Goal: Transaction & Acquisition: Purchase product/service

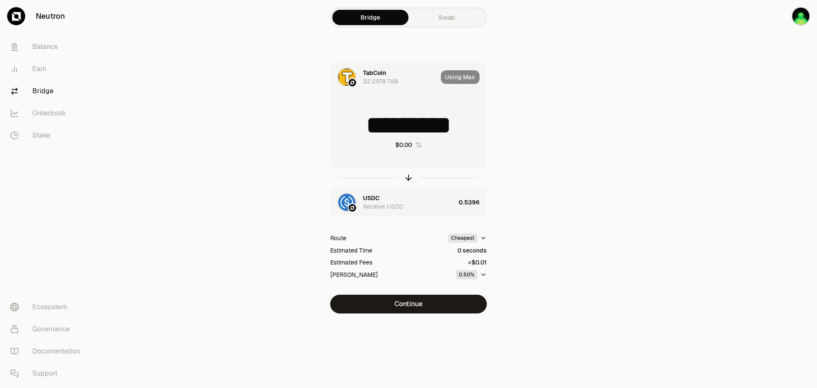
click at [422, 19] on link "Swap" at bounding box center [446, 17] width 76 height 15
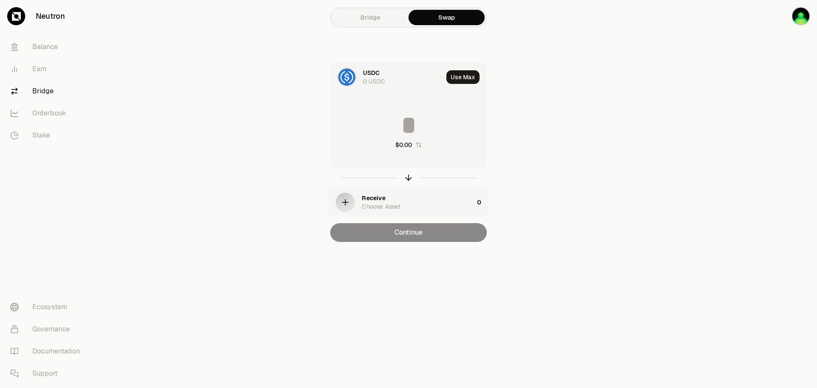
click at [370, 20] on link "Bridge" at bounding box center [370, 17] width 76 height 15
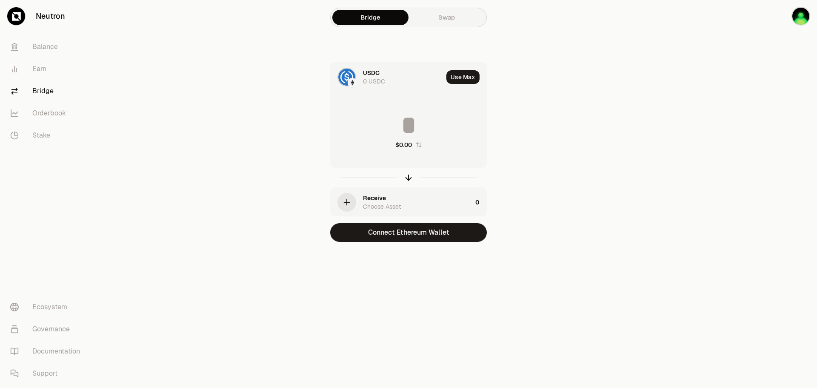
click at [366, 17] on link "Bridge" at bounding box center [370, 17] width 76 height 15
click at [801, 15] on img "button" at bounding box center [800, 16] width 19 height 19
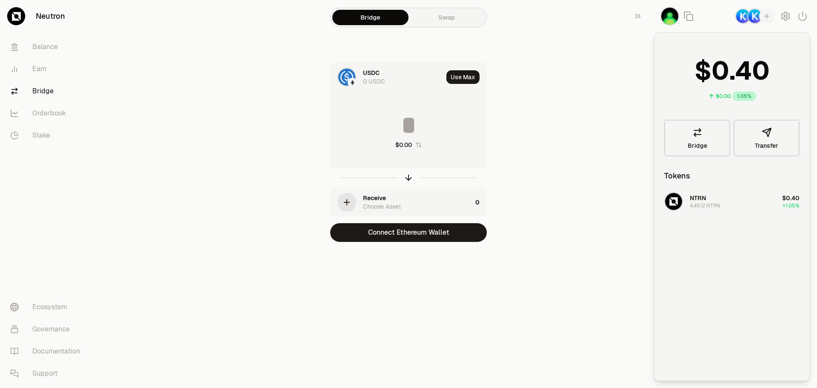
click at [601, 94] on main "Bridge Swap USDC 0 USDC Use Max $0.00 Receive Choose Asset 0 Connect Ethereum W…" at bounding box center [455, 138] width 721 height 276
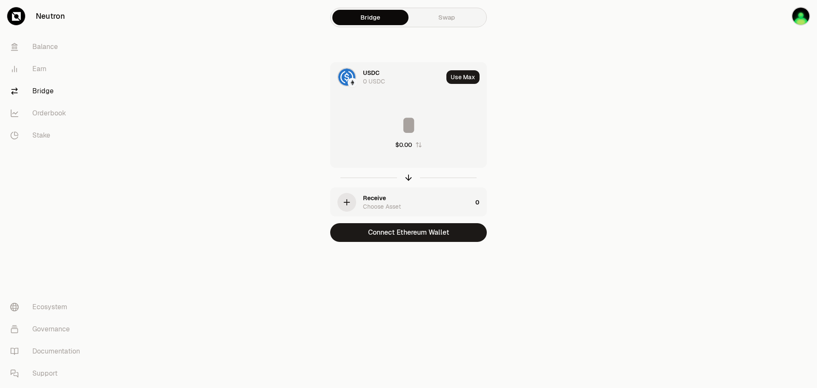
click at [34, 88] on link "Bridge" at bounding box center [47, 91] width 88 height 22
click at [44, 43] on link "Balance" at bounding box center [47, 47] width 88 height 22
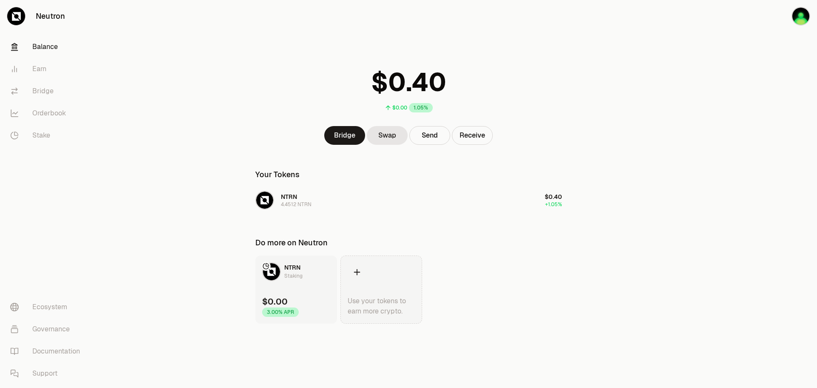
click at [361, 268] on icon at bounding box center [356, 271] width 9 height 9
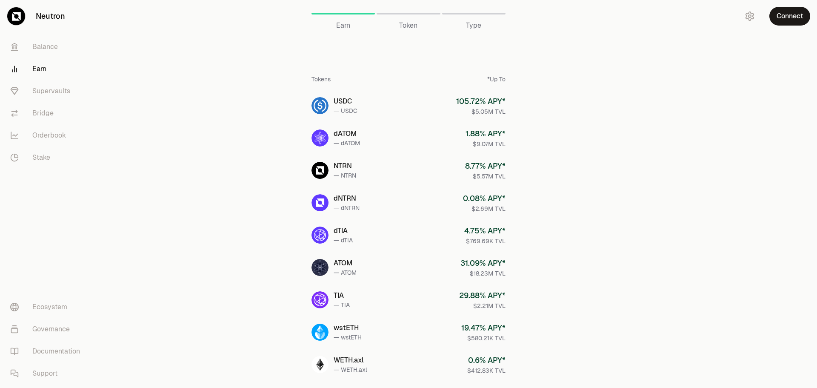
click at [405, 23] on span "Token" at bounding box center [408, 25] width 18 height 10
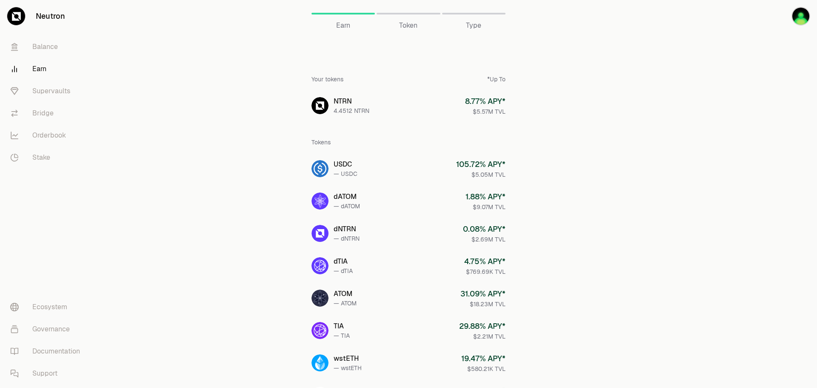
click at [469, 27] on span "Type" at bounding box center [473, 25] width 15 height 10
click at [38, 43] on link "Balance" at bounding box center [47, 47] width 88 height 22
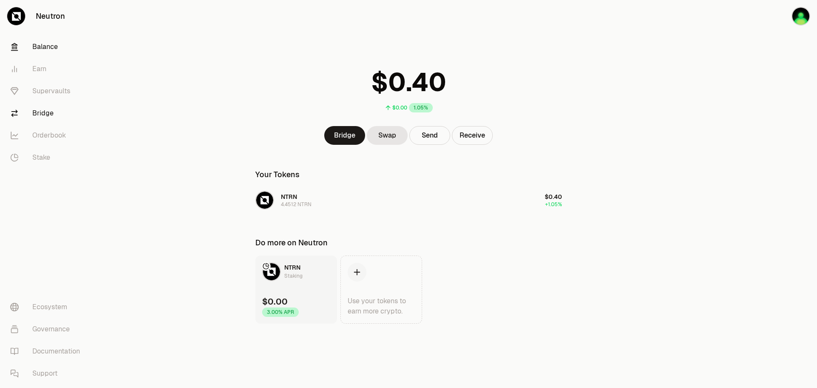
click at [50, 110] on link "Bridge" at bounding box center [47, 113] width 88 height 22
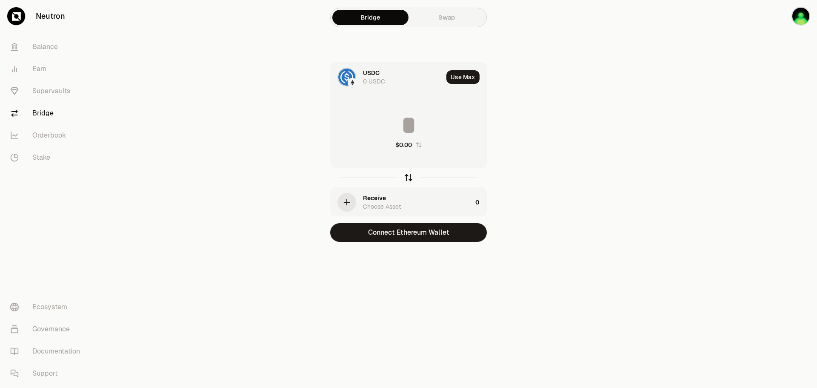
click at [408, 177] on icon "button" at bounding box center [408, 177] width 9 height 9
click at [353, 74] on div at bounding box center [346, 77] width 19 height 19
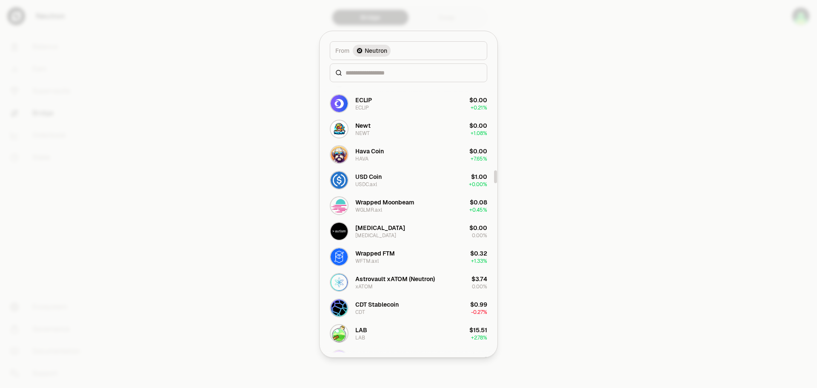
scroll to position [1844, 0]
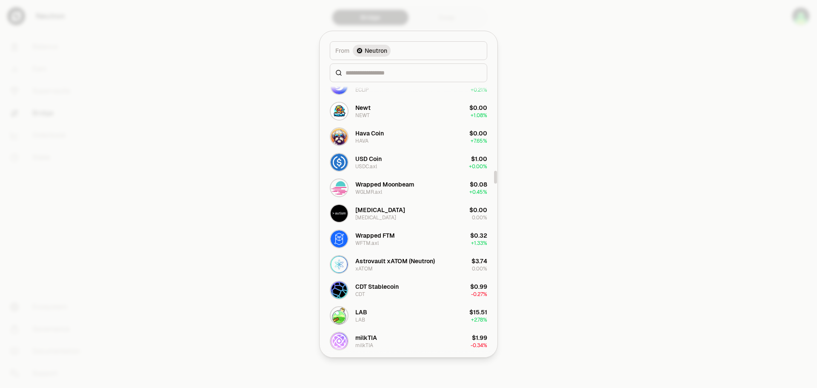
drag, startPoint x: 494, startPoint y: 154, endPoint x: 491, endPoint y: 179, distance: 25.3
click at [494, 179] on div at bounding box center [495, 177] width 3 height 13
click at [396, 71] on input at bounding box center [413, 72] width 136 height 9
click at [376, 71] on input at bounding box center [413, 72] width 136 height 9
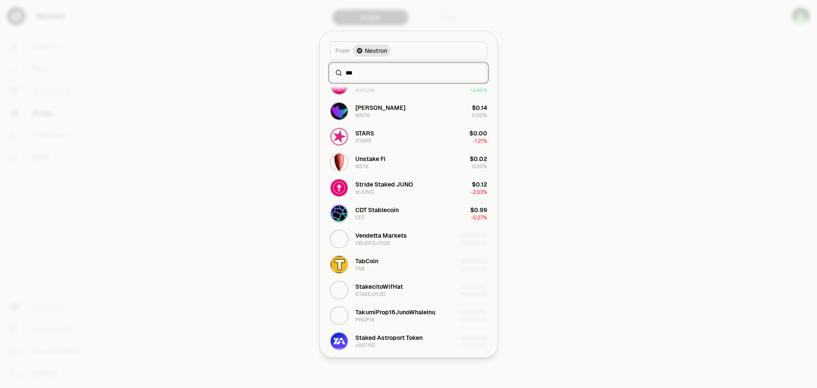
scroll to position [0, 0]
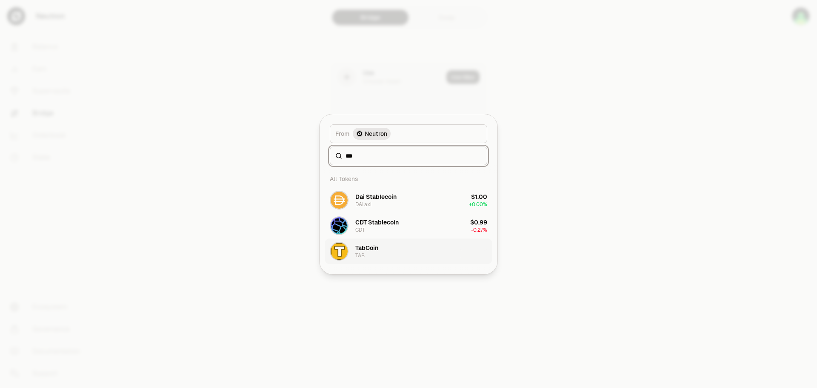
type input "***"
click at [386, 245] on button "TabCoin TAB" at bounding box center [409, 251] width 168 height 26
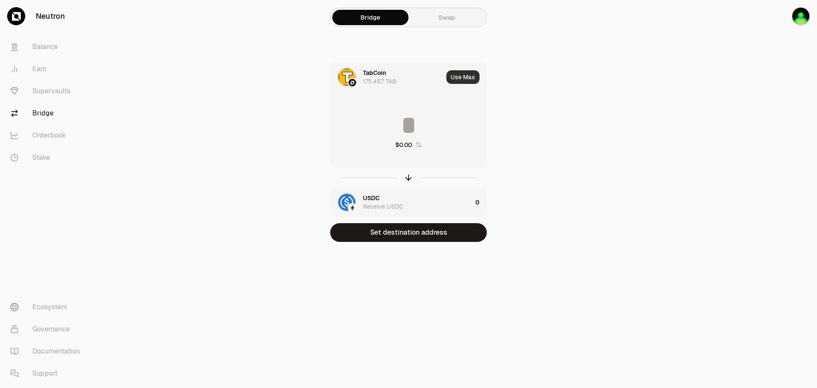
click at [467, 79] on button "Use Max" at bounding box center [462, 77] width 33 height 14
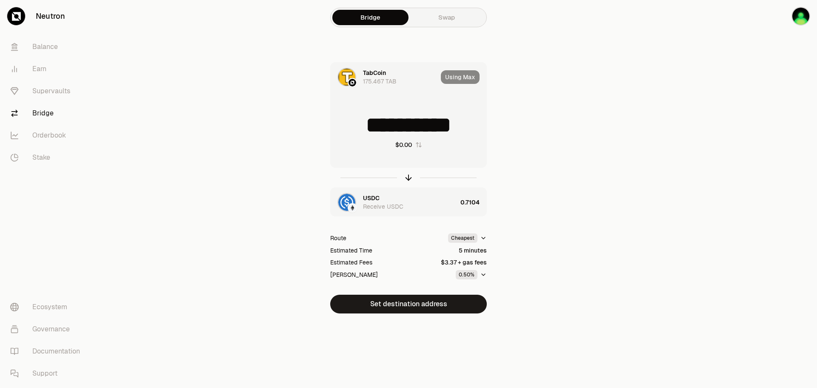
drag, startPoint x: 390, startPoint y: 124, endPoint x: 469, endPoint y: 125, distance: 79.1
click at [469, 125] on input "**********" at bounding box center [409, 125] width 156 height 26
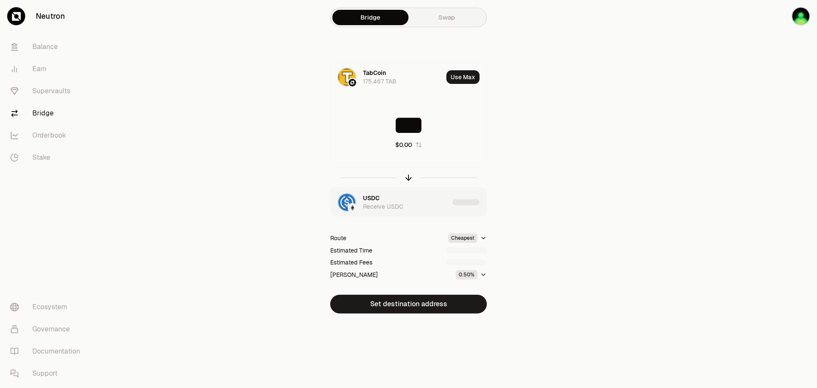
type input "***"
click at [348, 201] on img "button" at bounding box center [346, 202] width 17 height 17
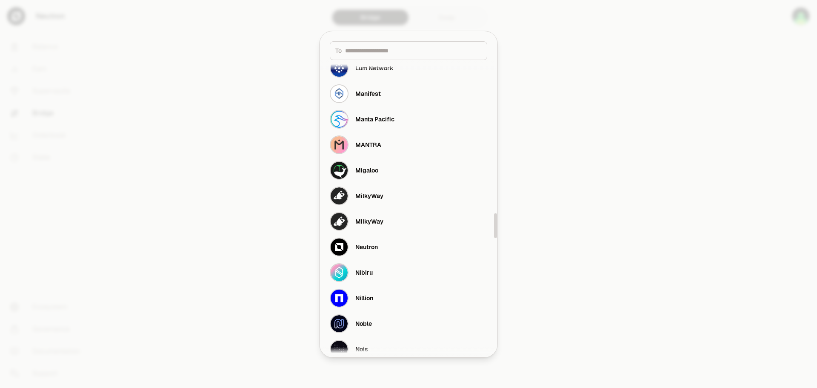
scroll to position [1829, 0]
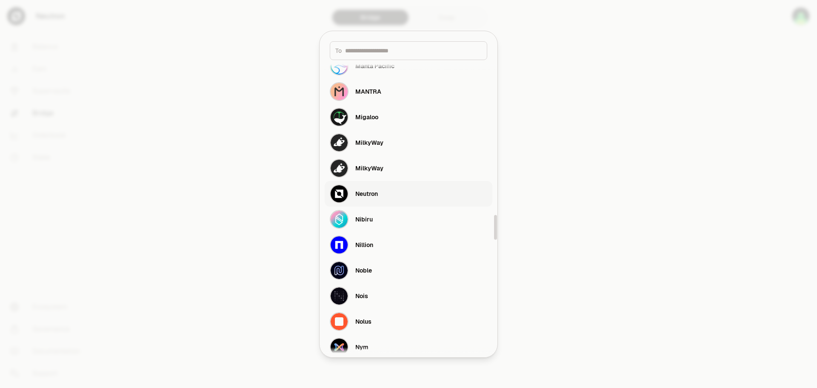
click at [387, 195] on button "Neutron" at bounding box center [409, 194] width 168 height 26
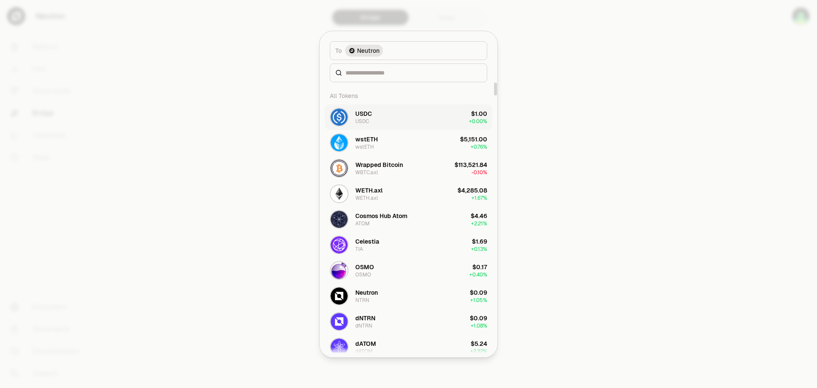
click at [404, 117] on button "USDC USDC $1.00 + 0.00%" at bounding box center [409, 117] width 168 height 26
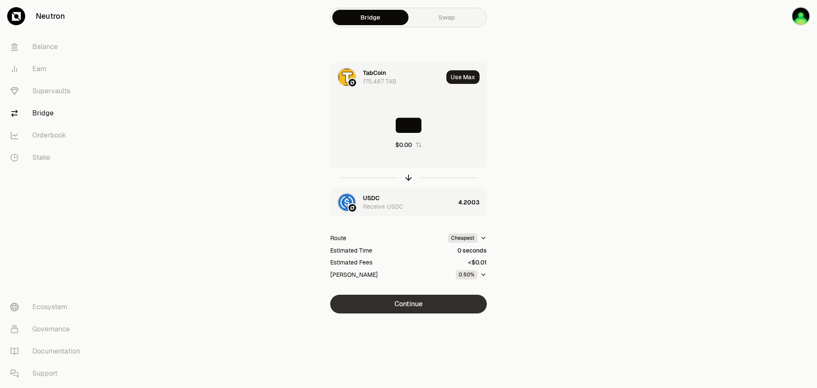
click at [427, 300] on button "Continue" at bounding box center [408, 303] width 157 height 19
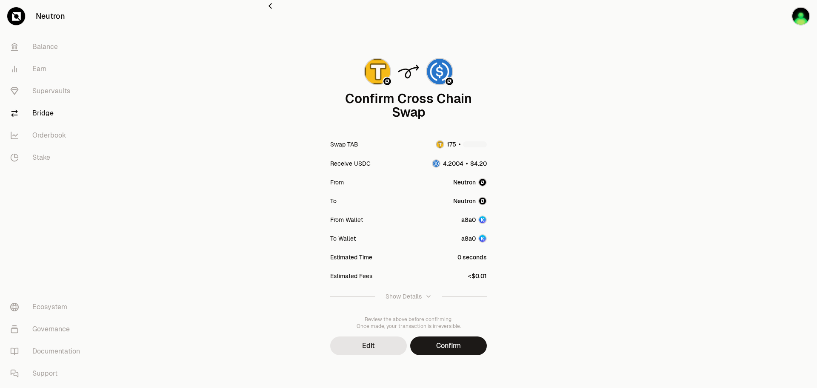
scroll to position [11, 0]
click at [453, 345] on button "Confirm" at bounding box center [448, 344] width 77 height 19
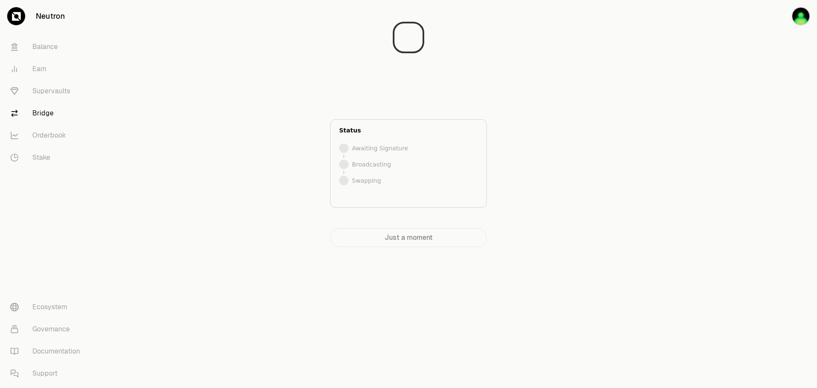
scroll to position [0, 0]
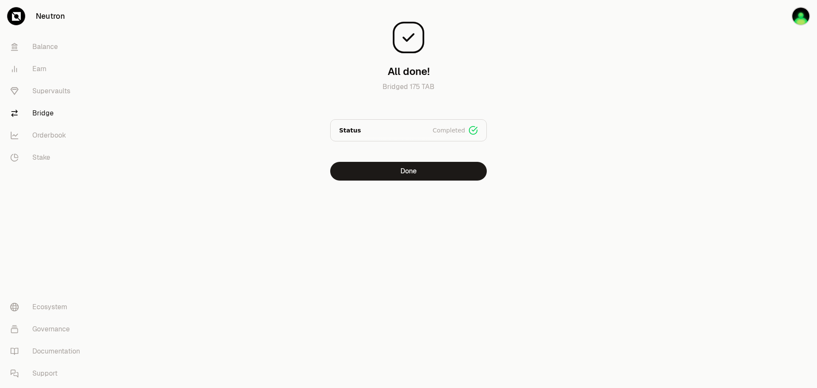
click at [535, 161] on div "All done! Bridged 175 TAB Status Completed Signed Broadcasted Swapped Done" at bounding box center [408, 94] width 286 height 174
click at [452, 174] on button "Done" at bounding box center [408, 171] width 157 height 19
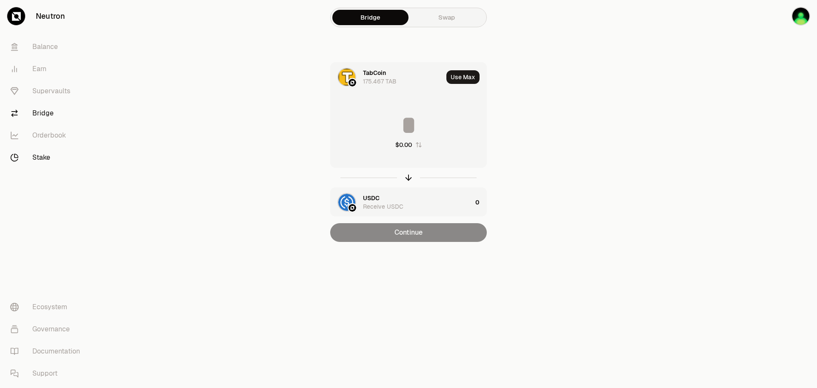
click at [44, 158] on link "Stake" at bounding box center [47, 157] width 88 height 22
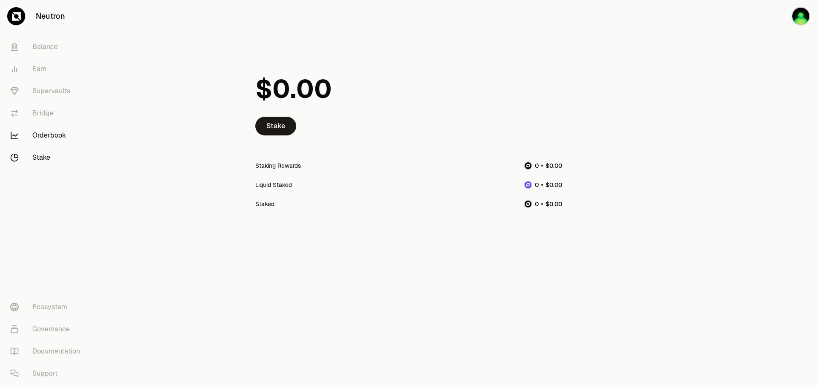
click at [52, 132] on link "Orderbook" at bounding box center [47, 135] width 88 height 22
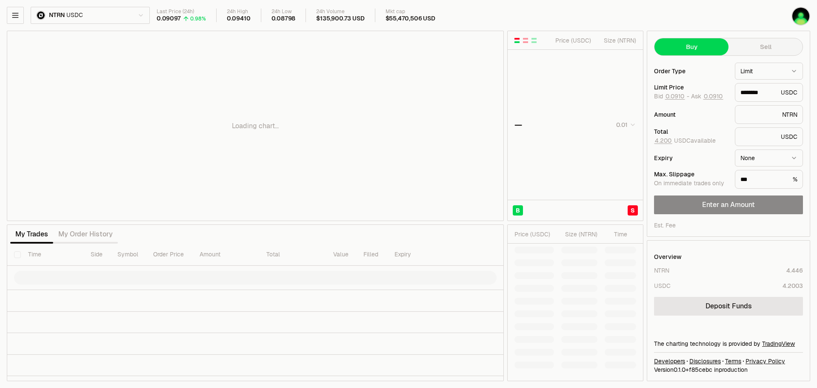
type input "********"
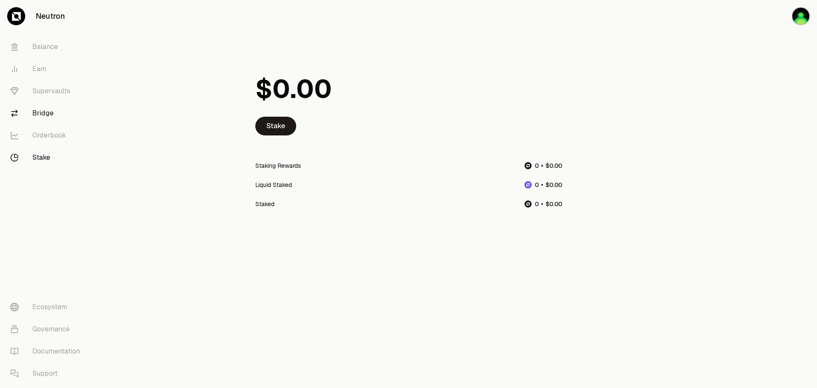
click at [43, 110] on link "Bridge" at bounding box center [47, 113] width 88 height 22
